Goal: Use online tool/utility: Utilize a website feature to perform a specific function

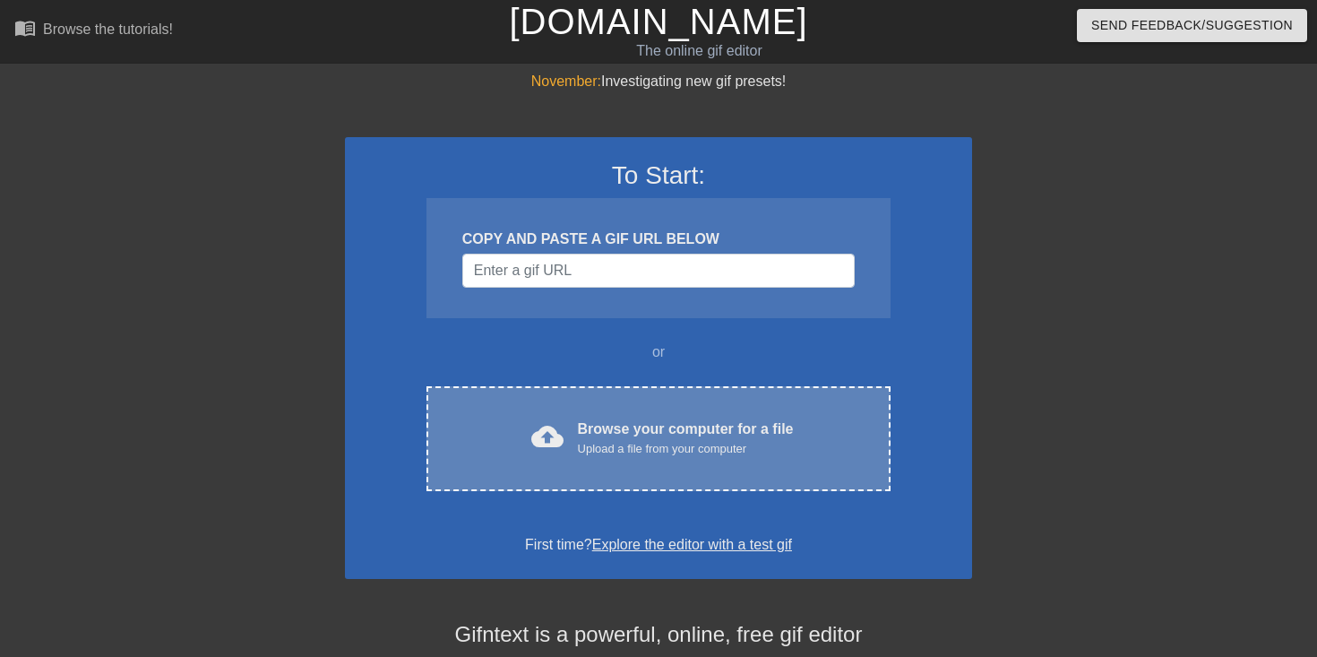
click at [555, 439] on span "cloud_upload" at bounding box center [547, 436] width 32 height 32
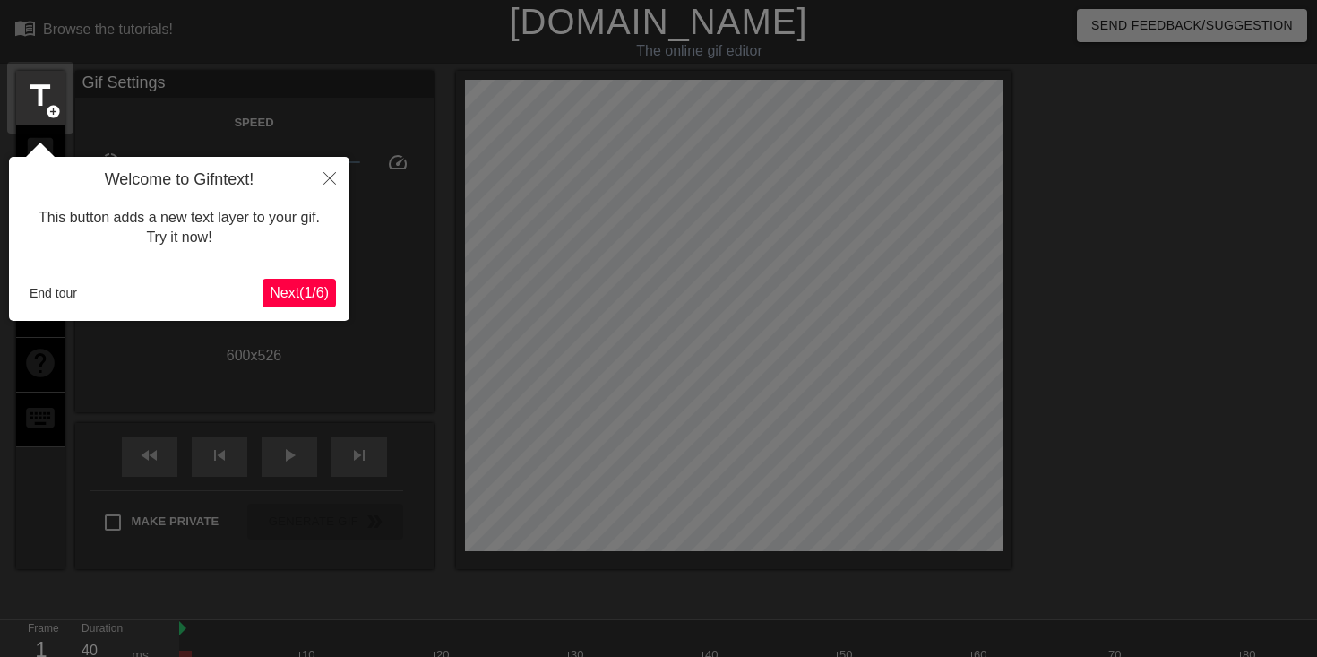
scroll to position [44, 0]
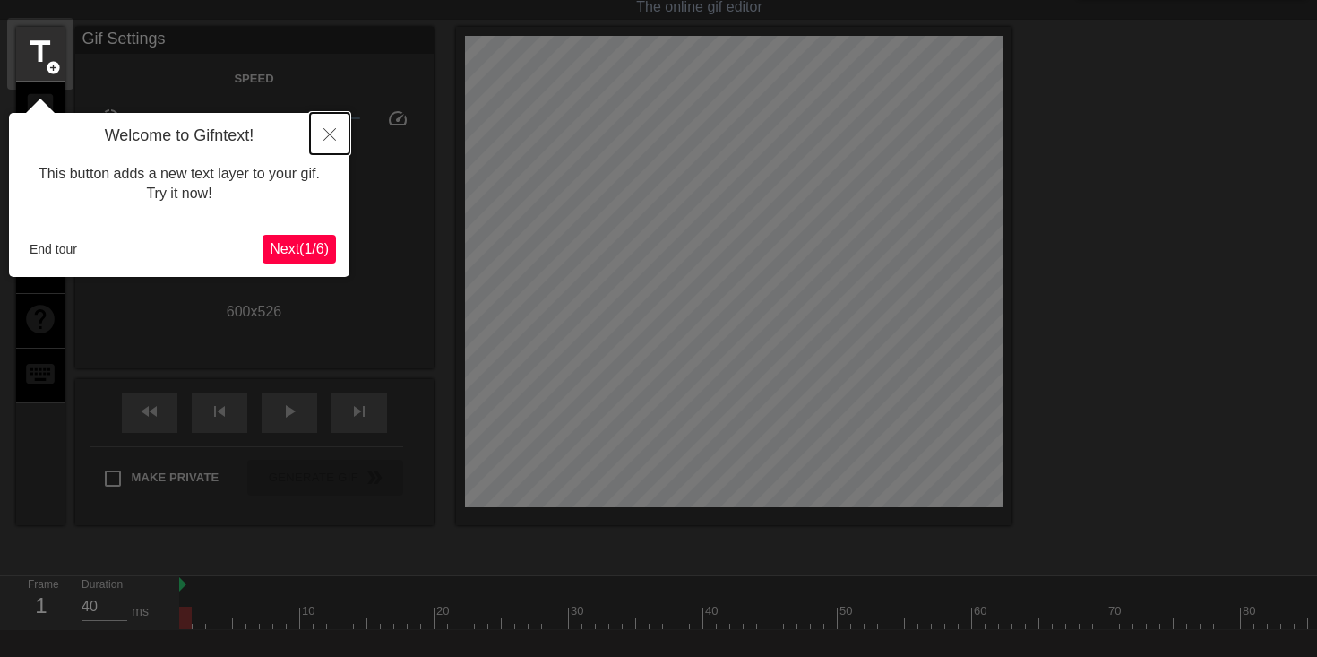
click at [332, 133] on icon "Close" at bounding box center [329, 134] width 13 height 13
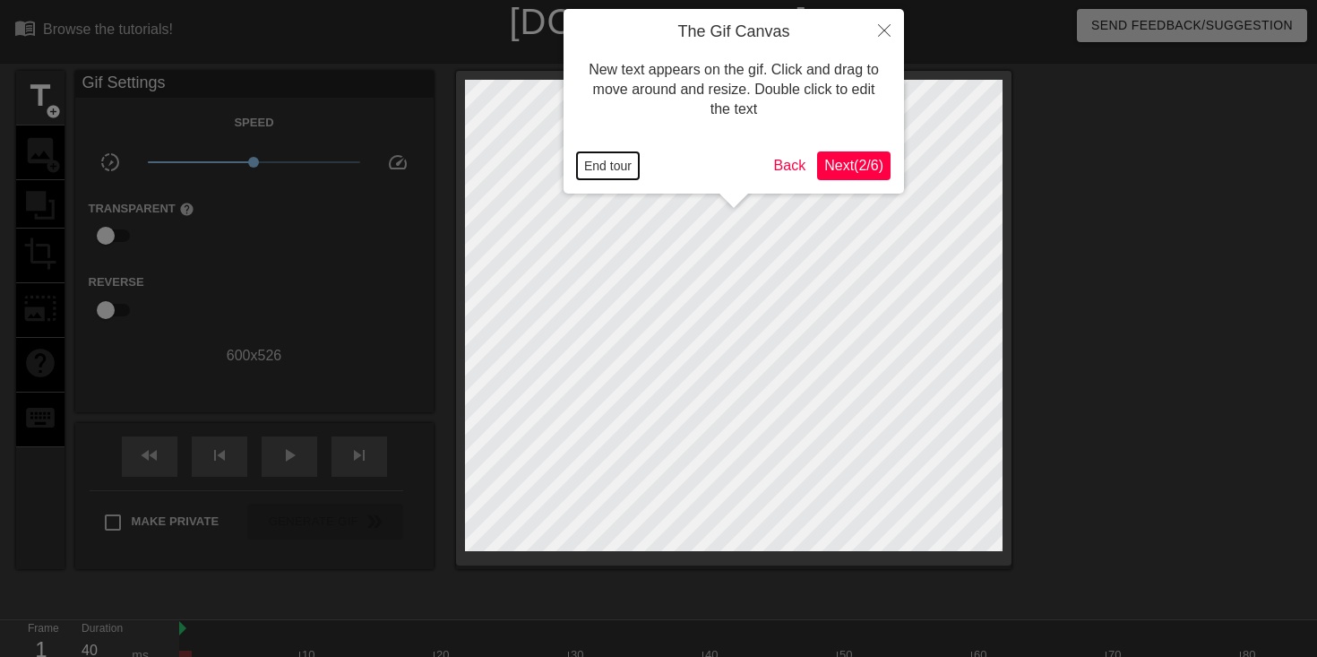
click at [614, 170] on button "End tour" at bounding box center [608, 165] width 62 height 27
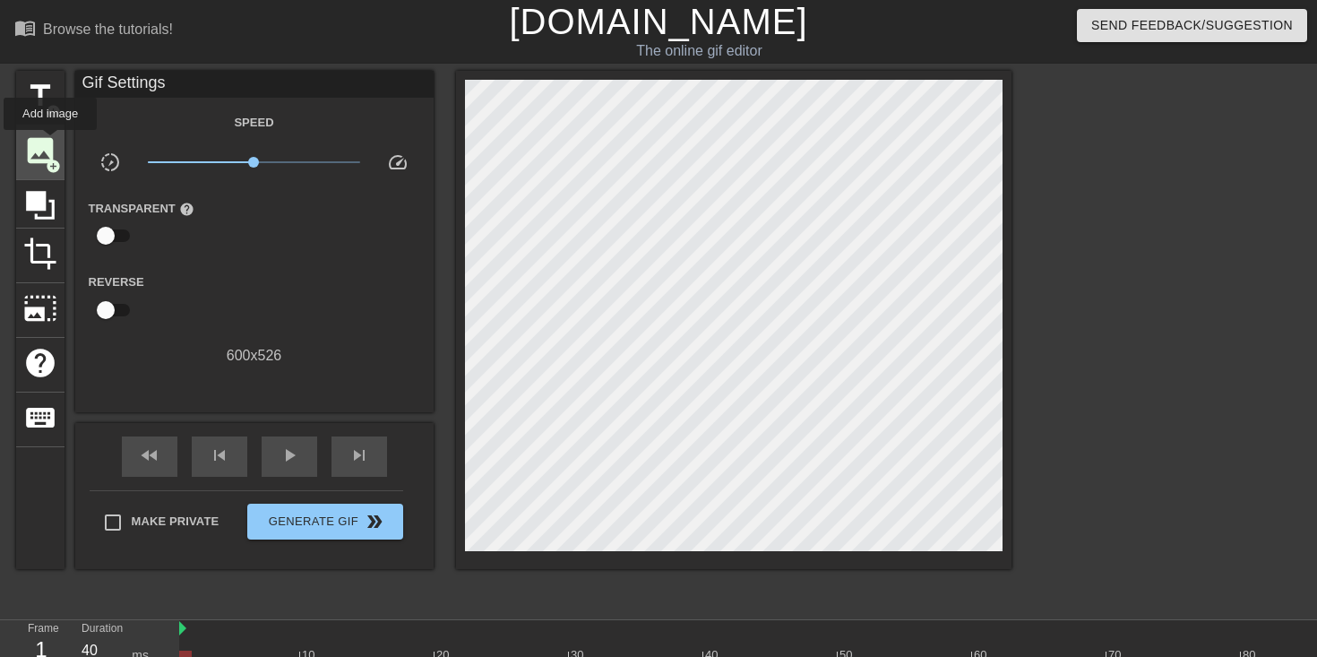
click at [51, 142] on span "image" at bounding box center [40, 150] width 34 height 34
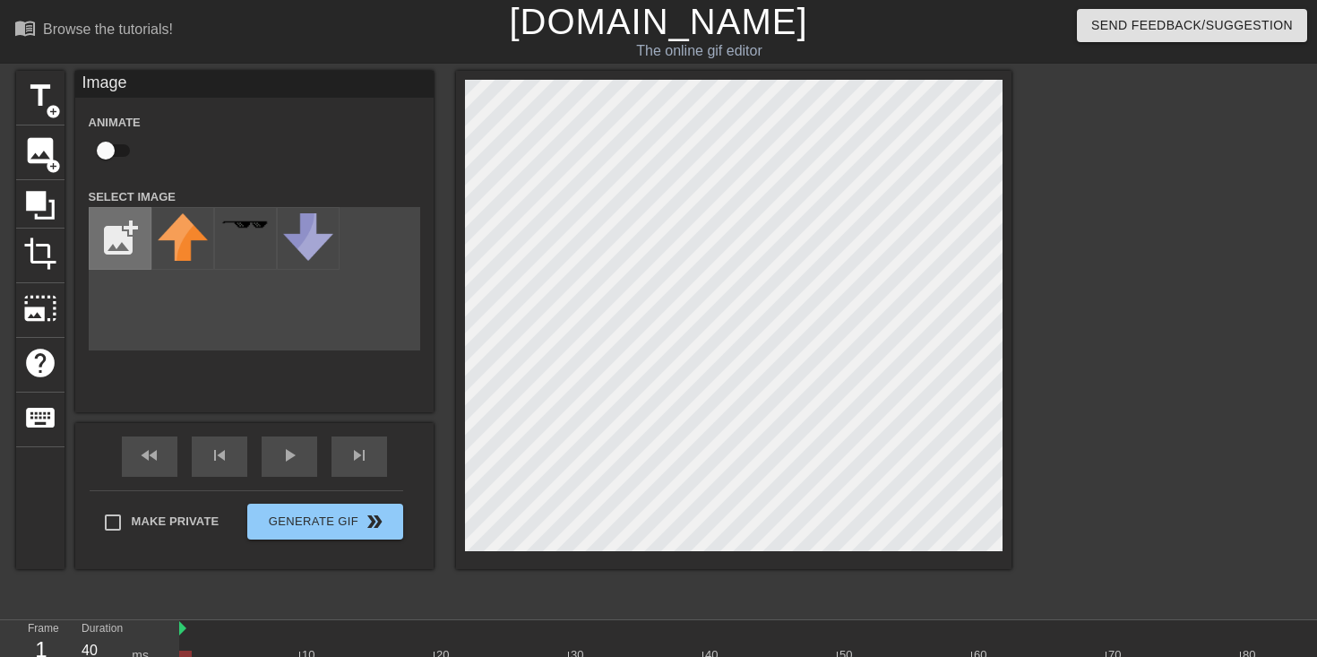
click at [120, 242] on input "file" at bounding box center [120, 238] width 61 height 61
type input "C:\fakepath\Screenshot [DATE] 6.09.32 pm.png"
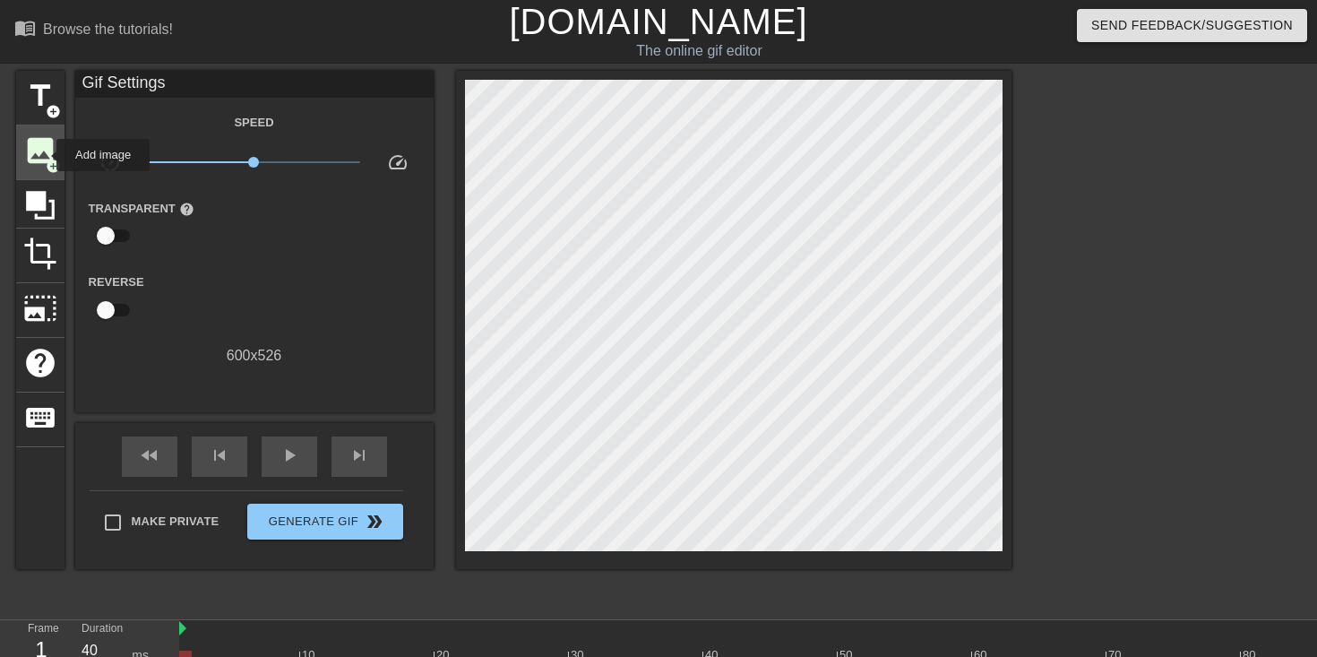
click at [45, 155] on span "image" at bounding box center [40, 150] width 34 height 34
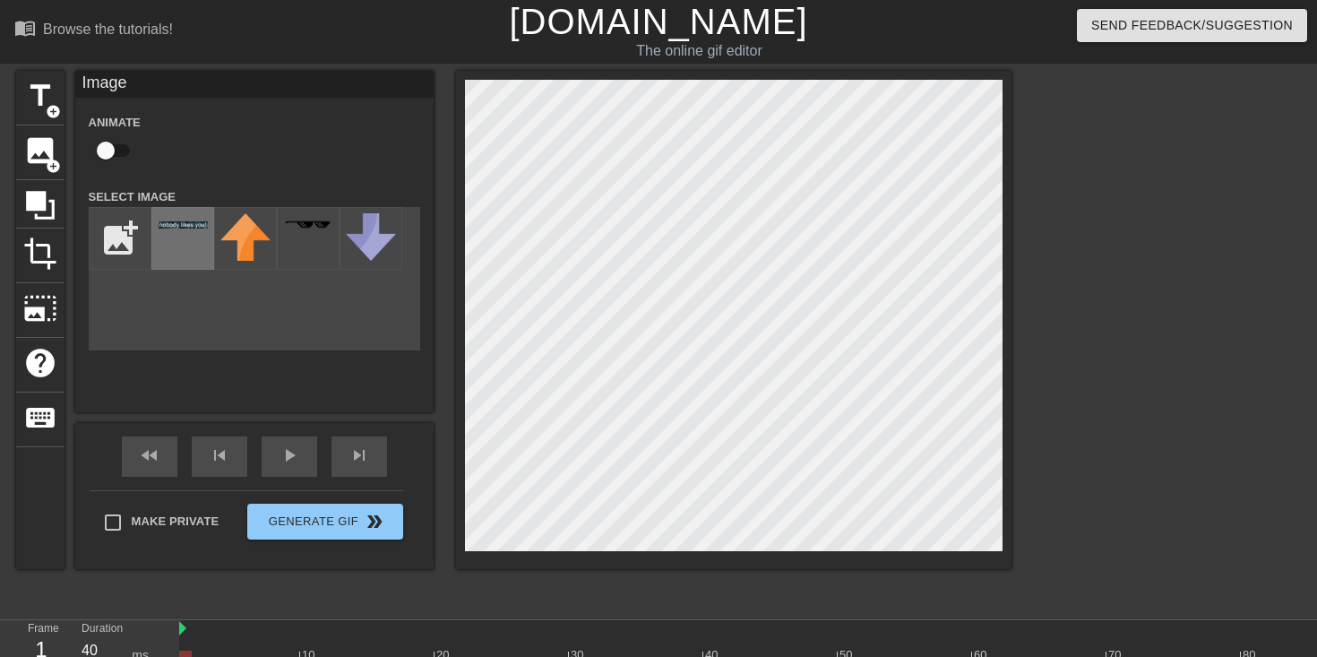
click at [190, 239] on div at bounding box center [182, 238] width 63 height 63
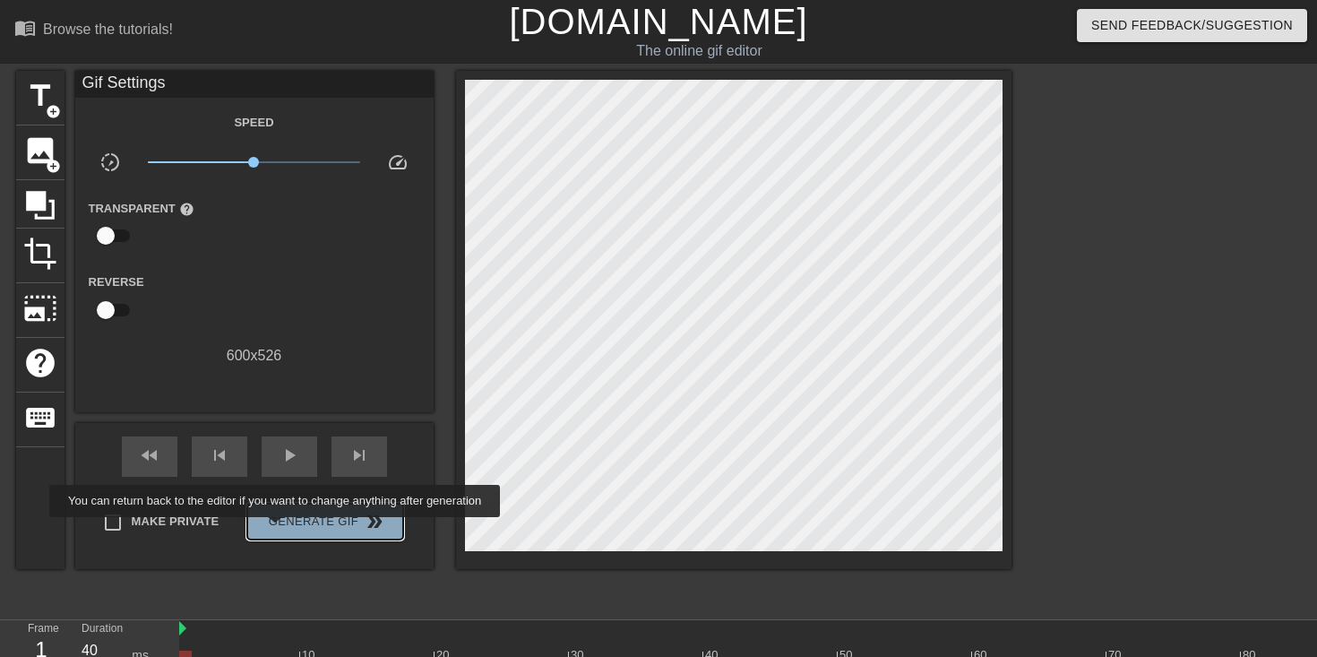
click at [287, 529] on span "Generate Gif double_arrow" at bounding box center [324, 521] width 141 height 21
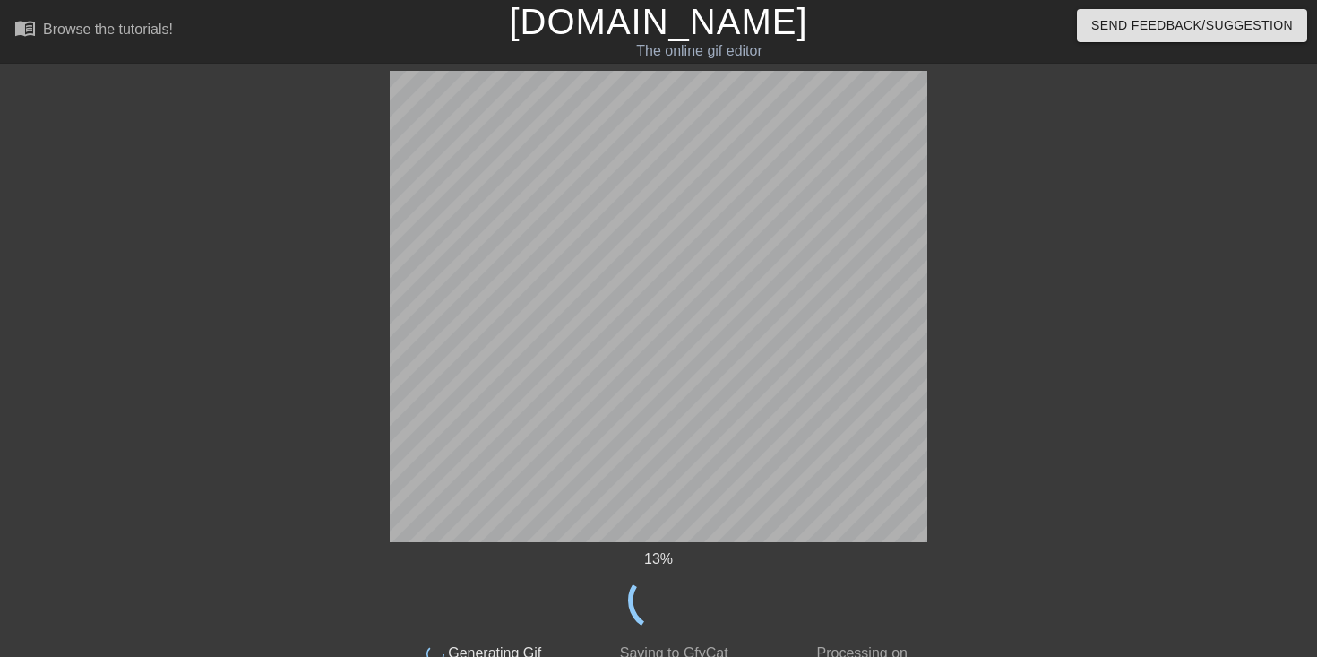
click at [1025, 517] on div at bounding box center [1083, 339] width 269 height 537
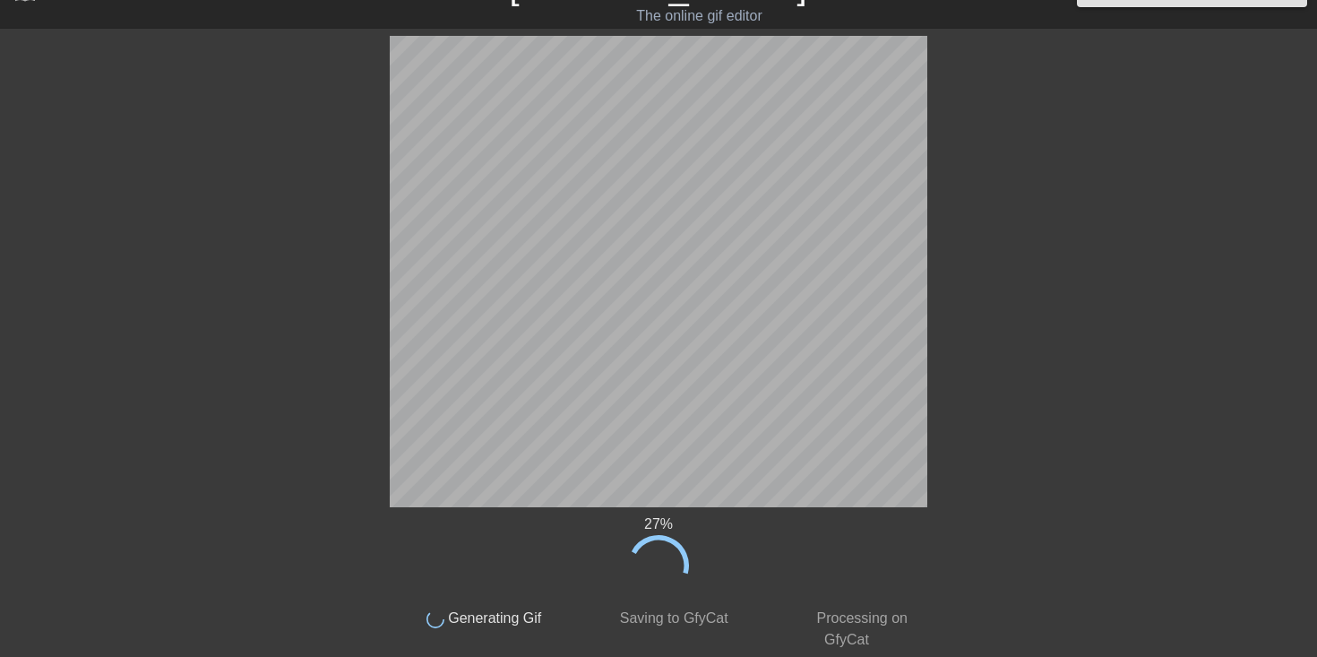
click at [352, 107] on div at bounding box center [233, 304] width 269 height 537
